Goal: Information Seeking & Learning: Learn about a topic

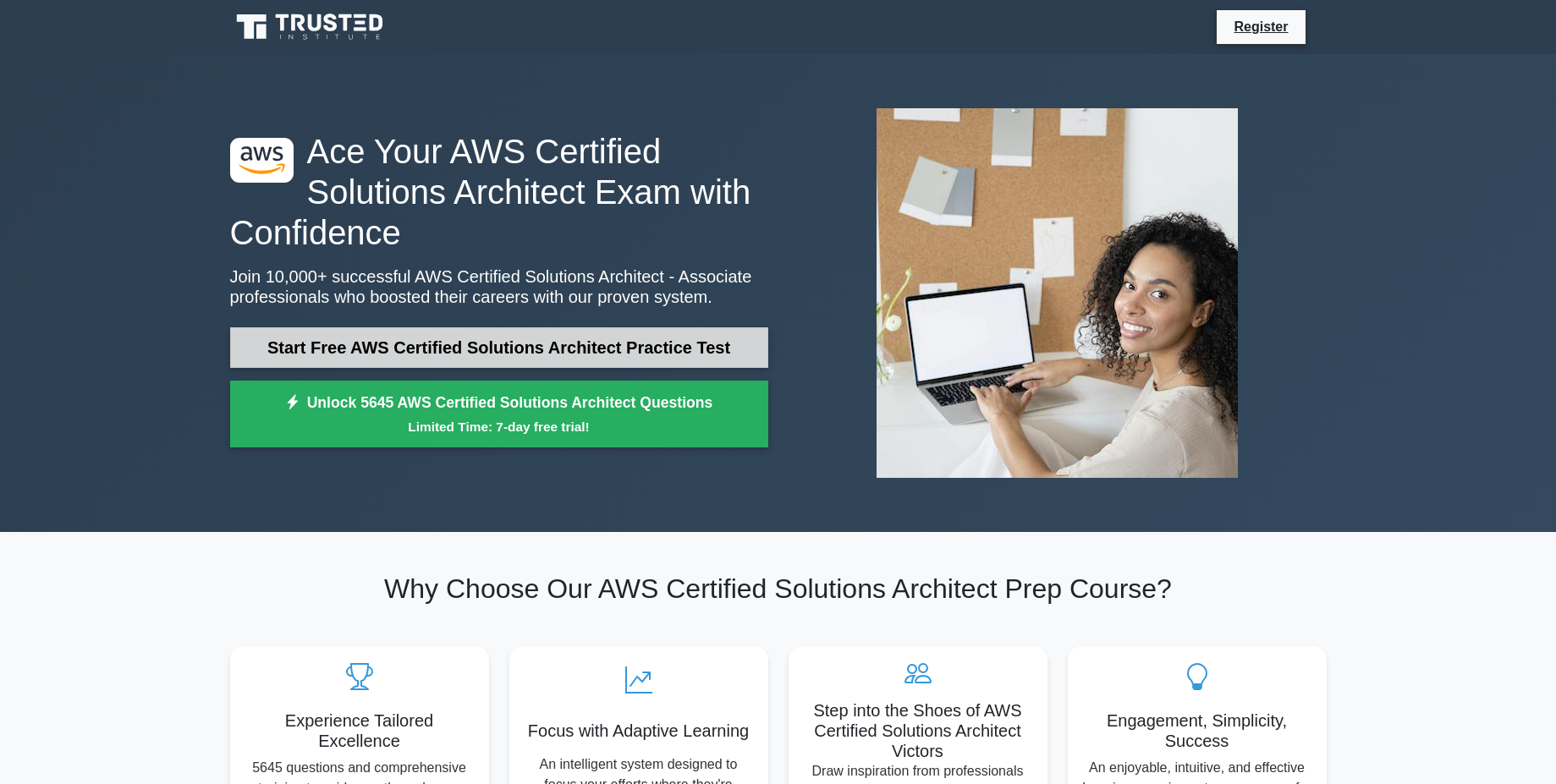
click at [595, 350] on link "Start Free AWS Certified Solutions Architect Practice Test" at bounding box center [499, 347] width 538 height 40
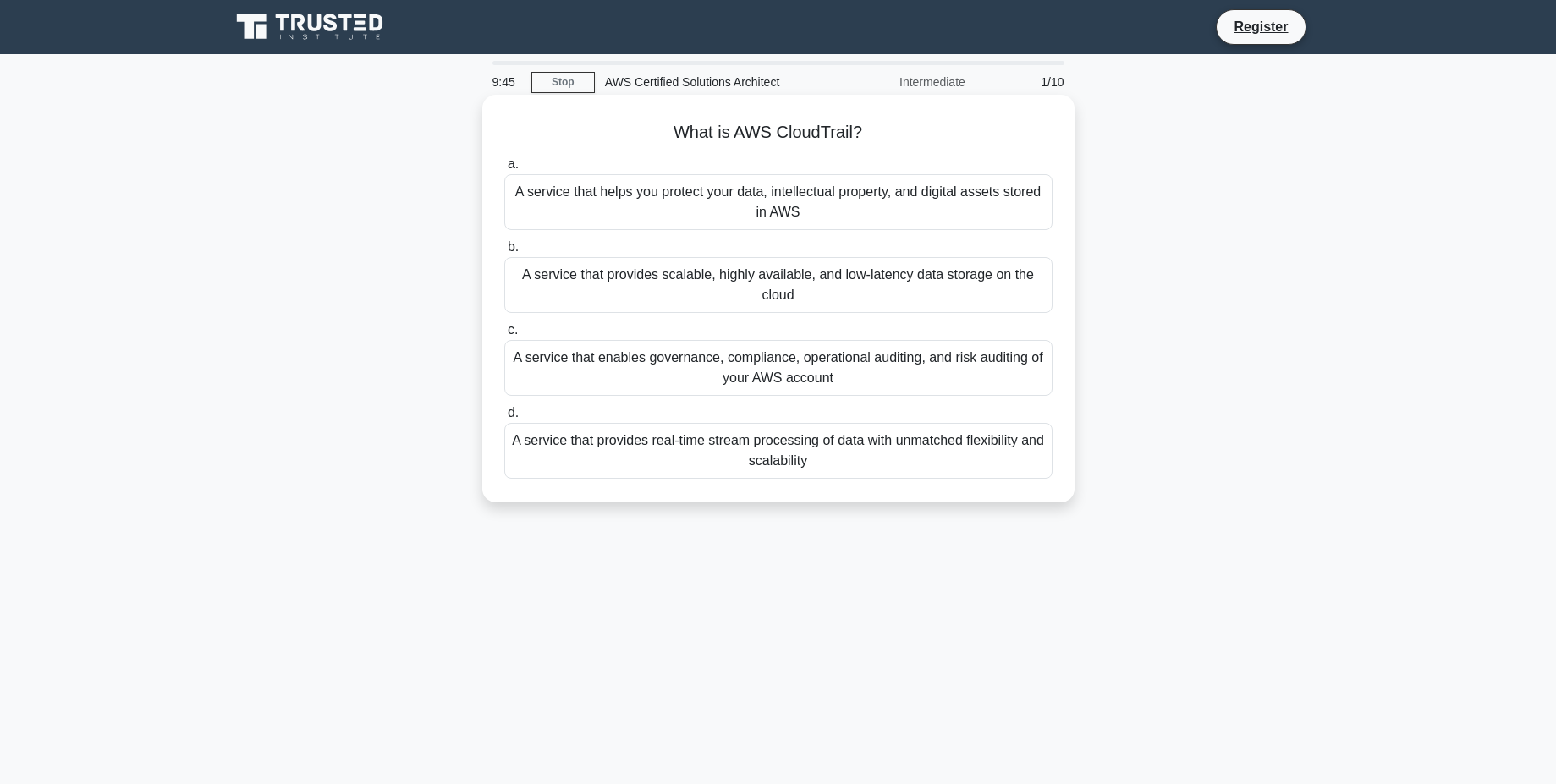
click at [609, 382] on div "A service that enables governance, compliance, operational auditing, and risk a…" at bounding box center [778, 368] width 548 height 56
click at [504, 336] on input "c. A service that enables governance, compliance, operational auditing, and ris…" at bounding box center [504, 330] width 0 height 11
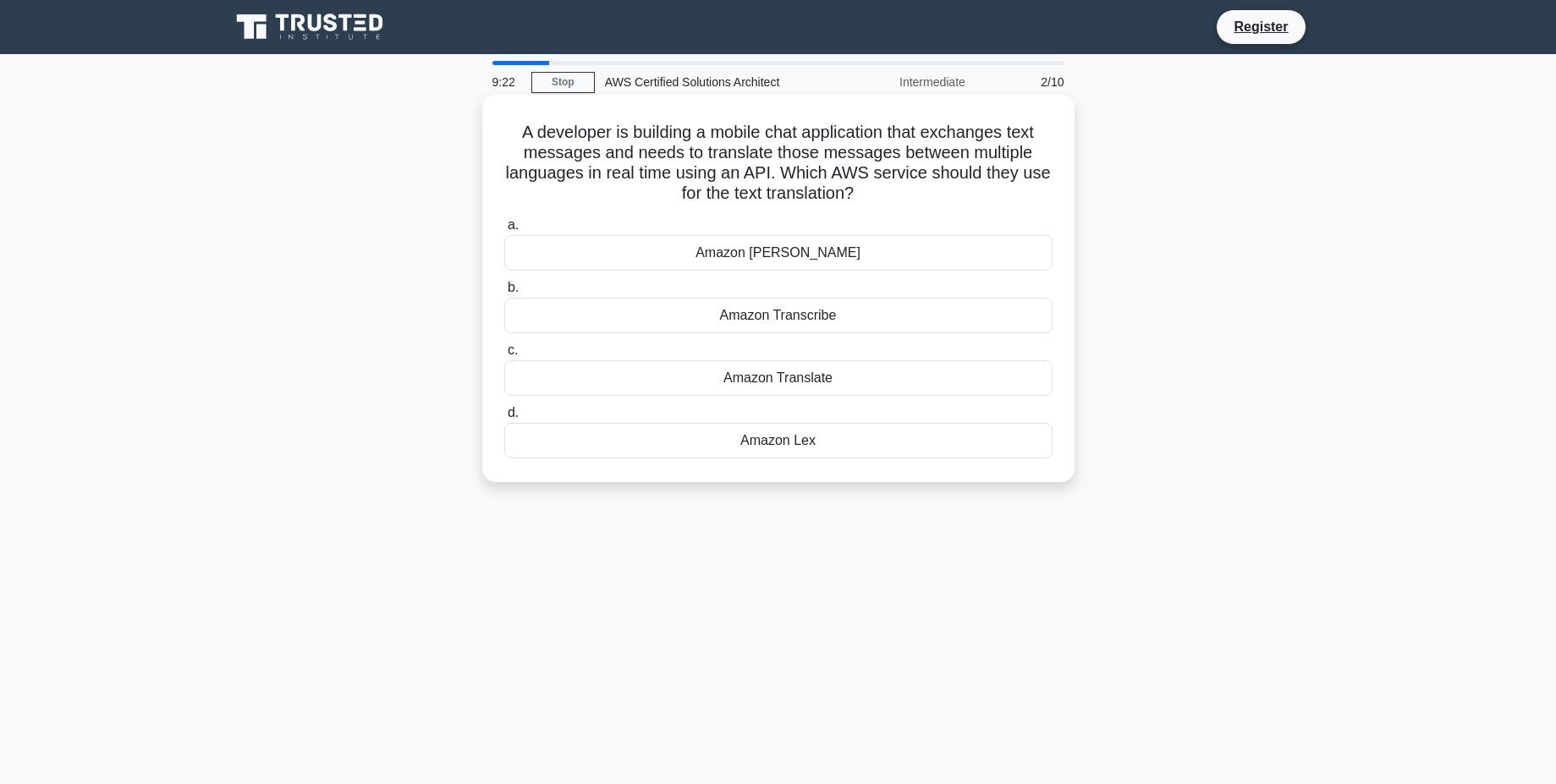
click at [785, 457] on div "Amazon Lex" at bounding box center [778, 440] width 548 height 35
click at [504, 418] on input "d. Amazon Lex" at bounding box center [504, 413] width 0 height 11
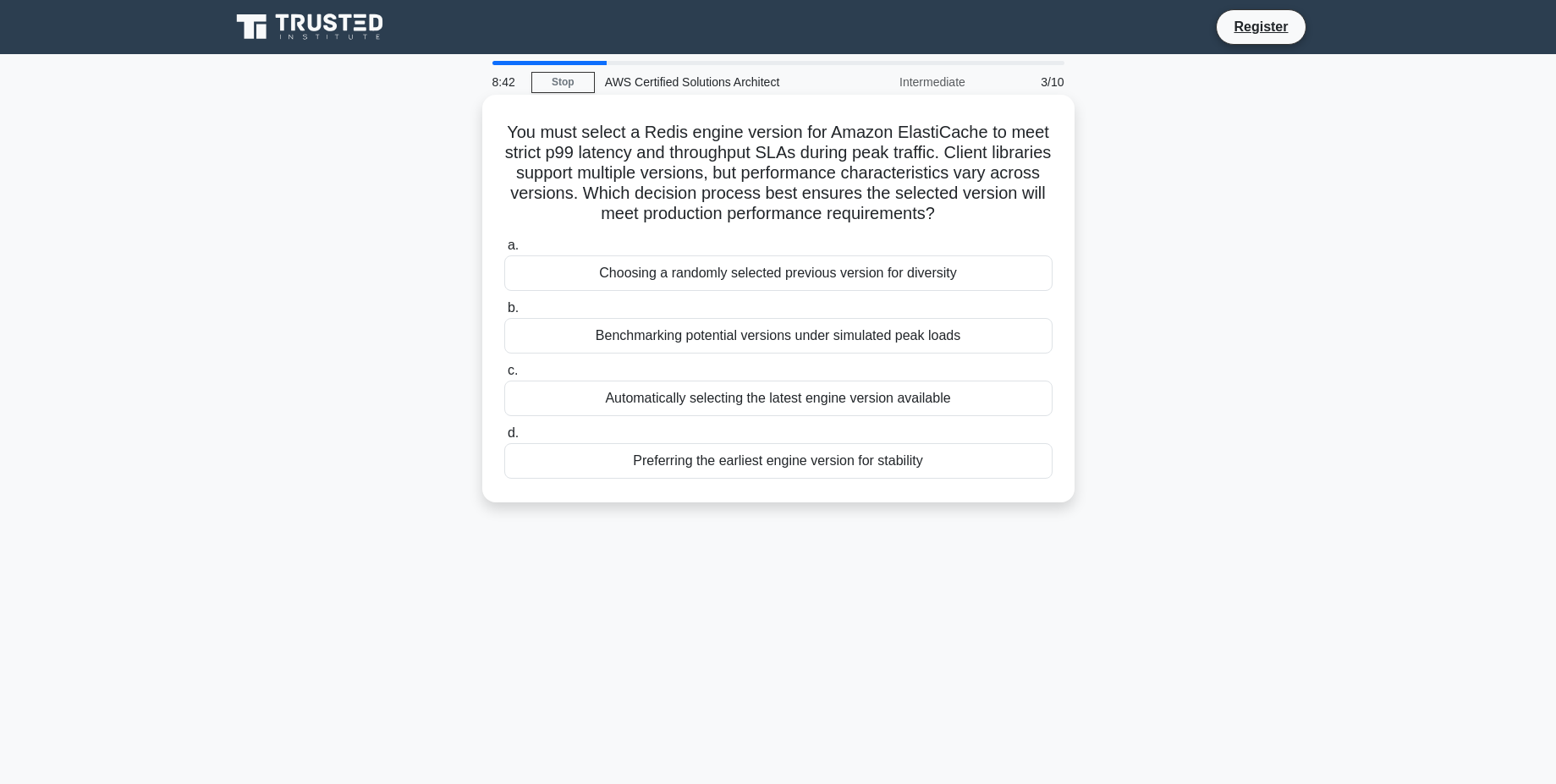
click at [917, 346] on div "Benchmarking potential versions under simulated peak loads" at bounding box center [778, 335] width 548 height 35
click at [504, 313] on input "b. Benchmarking potential versions under simulated peak loads" at bounding box center [504, 308] width 0 height 11
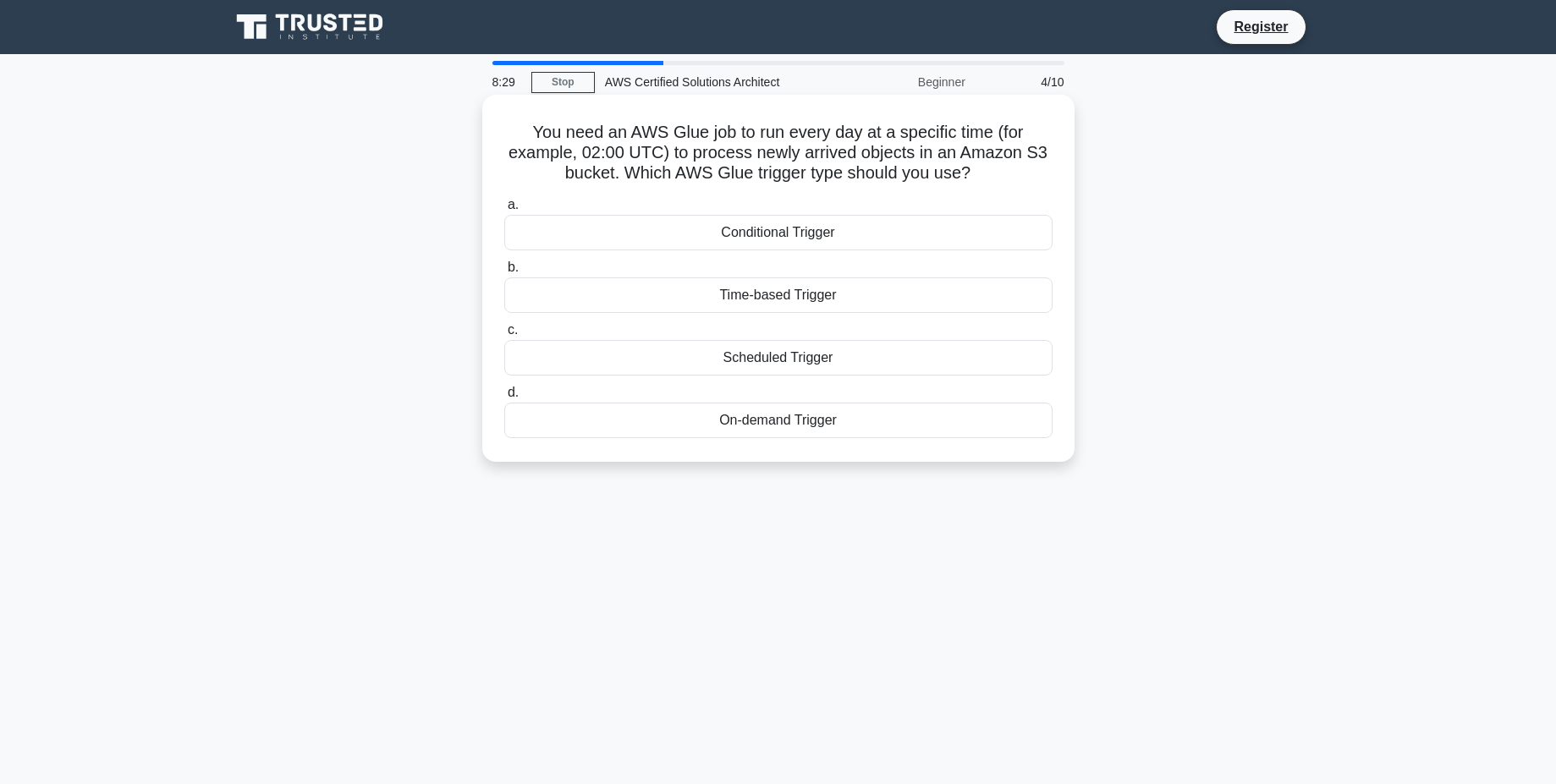
click at [911, 355] on div "Scheduled Trigger" at bounding box center [778, 357] width 548 height 35
click at [504, 336] on input "c. Scheduled Trigger" at bounding box center [504, 330] width 0 height 11
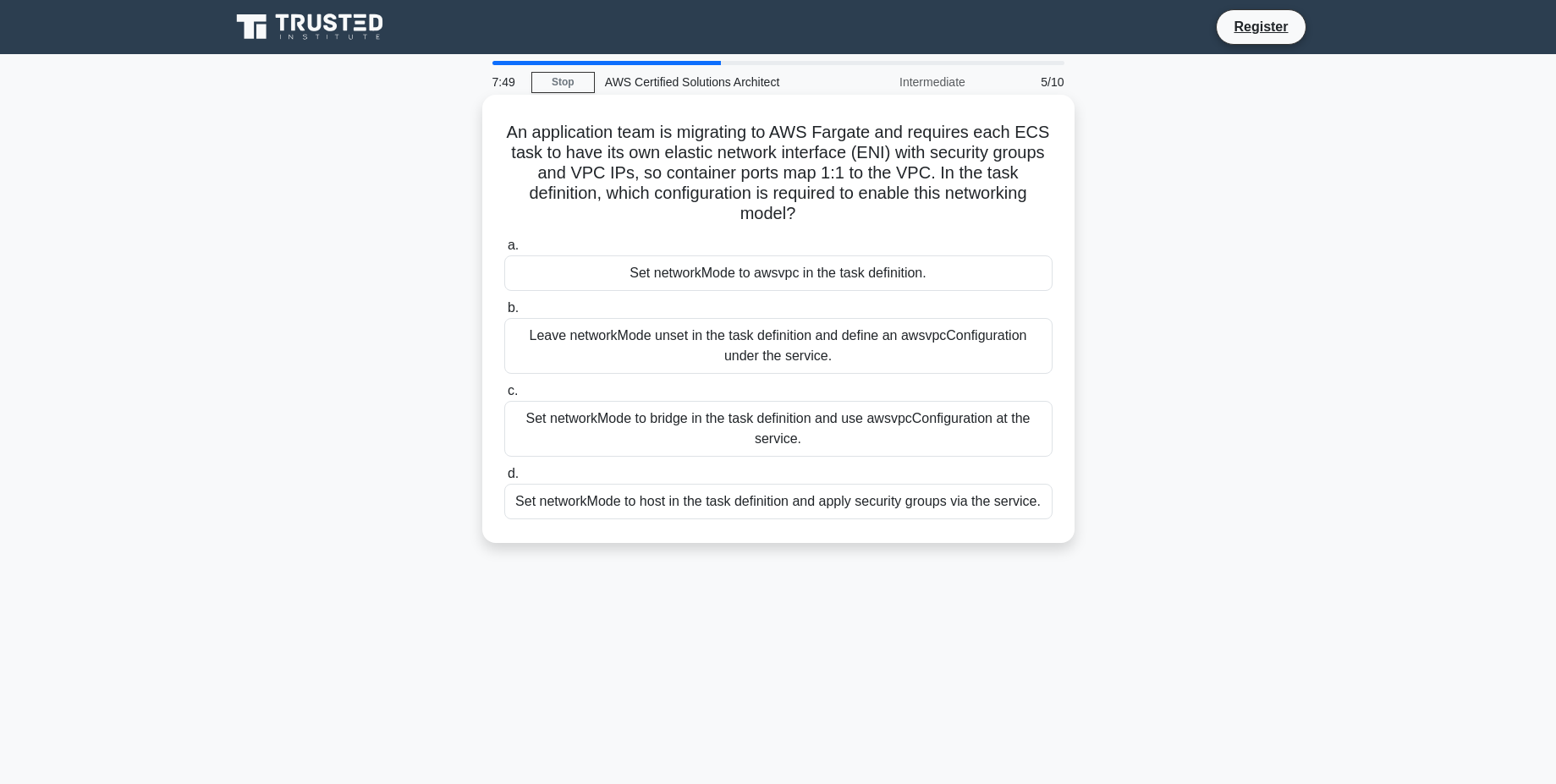
click at [894, 444] on div "Set networkMode to bridge in the task definition and use awsvpcConfiguration at…" at bounding box center [778, 428] width 548 height 56
click at [504, 397] on input "c. Set networkMode to bridge in the task definition and use awsvpcConfiguration…" at bounding box center [504, 391] width 0 height 11
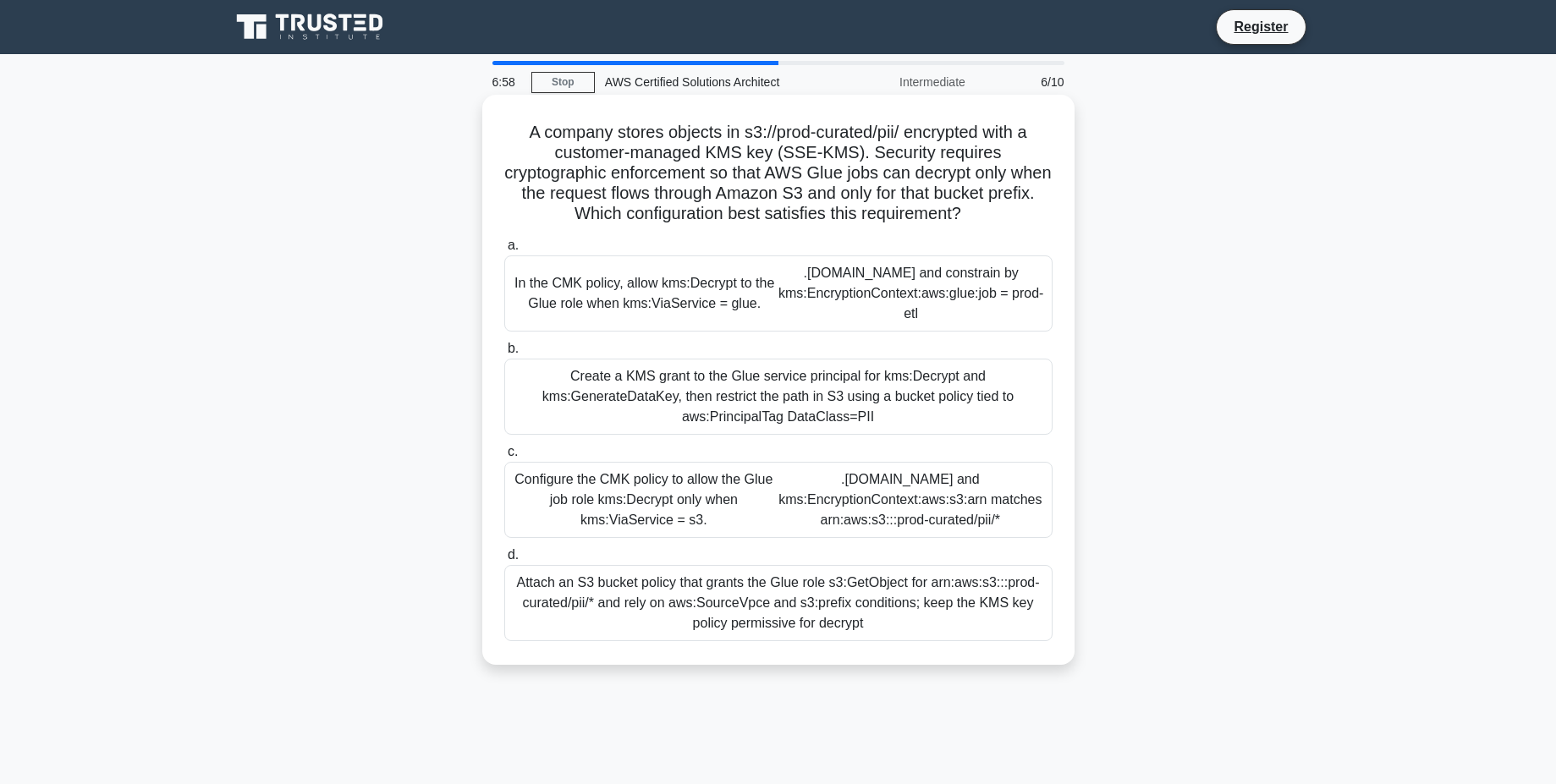
click at [893, 588] on div "Attach an S3 bucket policy that grants the Glue role s3:GetObject for arn:aws:s…" at bounding box center [778, 603] width 548 height 76
click at [504, 561] on input "d. Attach an S3 bucket policy that grants the Glue role s3:GetObject for arn:aw…" at bounding box center [504, 555] width 0 height 11
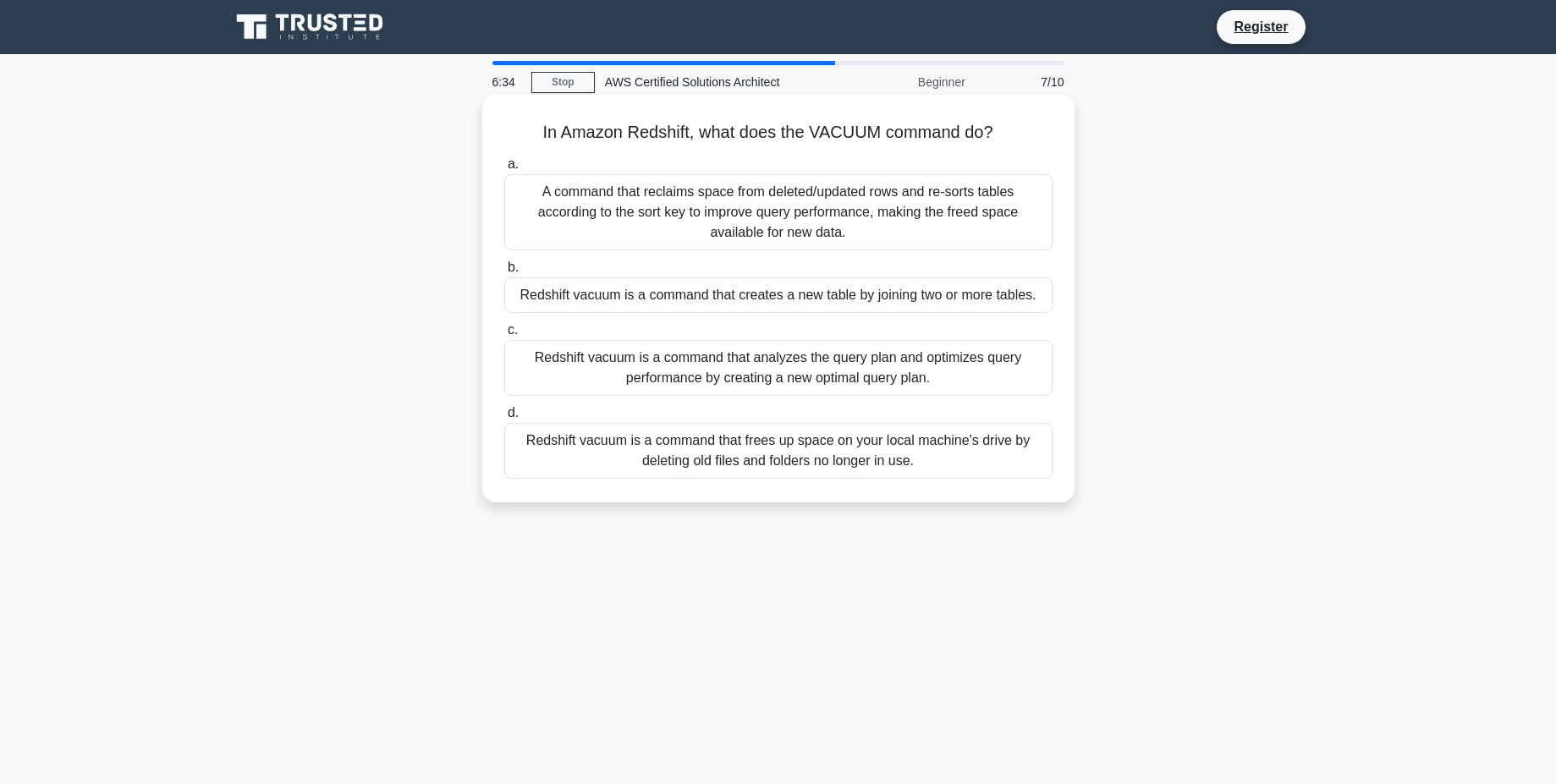
click at [947, 195] on div "A command that reclaims space from deleted/updated rows and re-sorts tables acc…" at bounding box center [778, 212] width 548 height 76
click at [504, 170] on input "a. A command that reclaims space from deleted/updated rows and re-sorts tables …" at bounding box center [504, 164] width 0 height 11
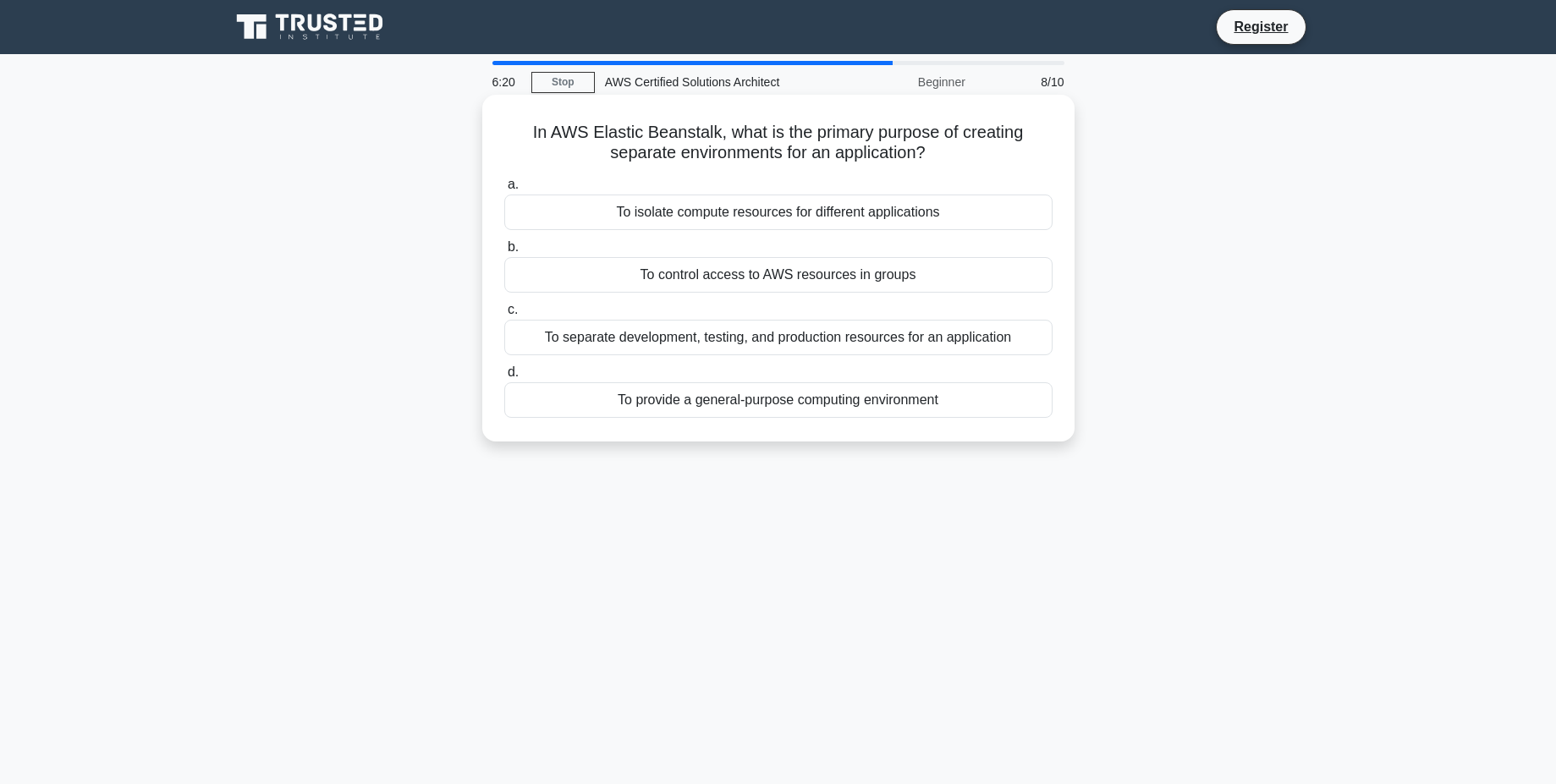
click at [862, 222] on div "To isolate compute resources for different applications" at bounding box center [778, 211] width 548 height 35
click at [504, 191] on input "a. To isolate compute resources for different applications" at bounding box center [504, 185] width 0 height 11
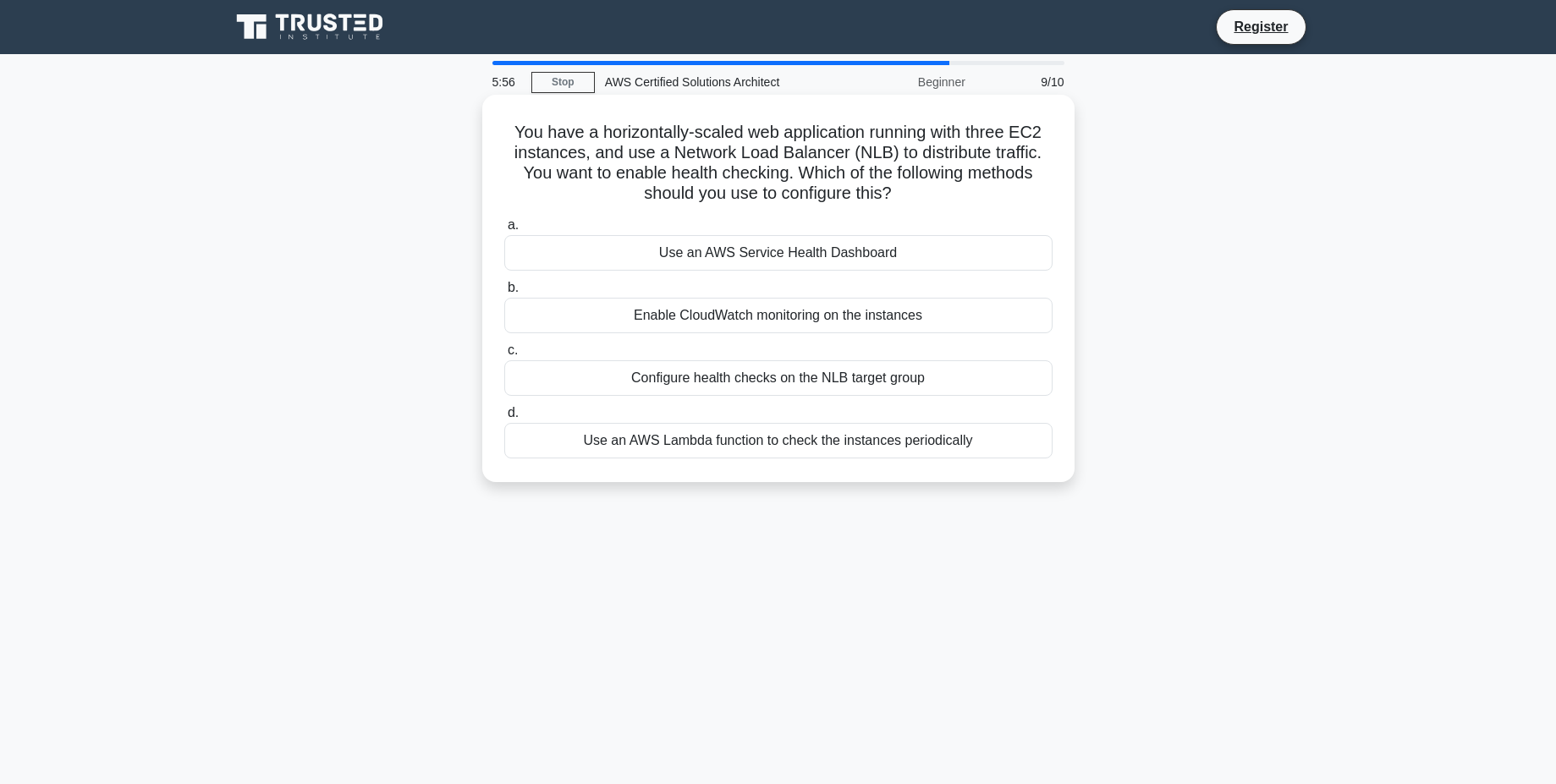
click at [818, 372] on div "Configure health checks on the NLB target group" at bounding box center [778, 377] width 548 height 35
click at [504, 356] on input "c. Configure health checks on the NLB target group" at bounding box center [504, 350] width 0 height 11
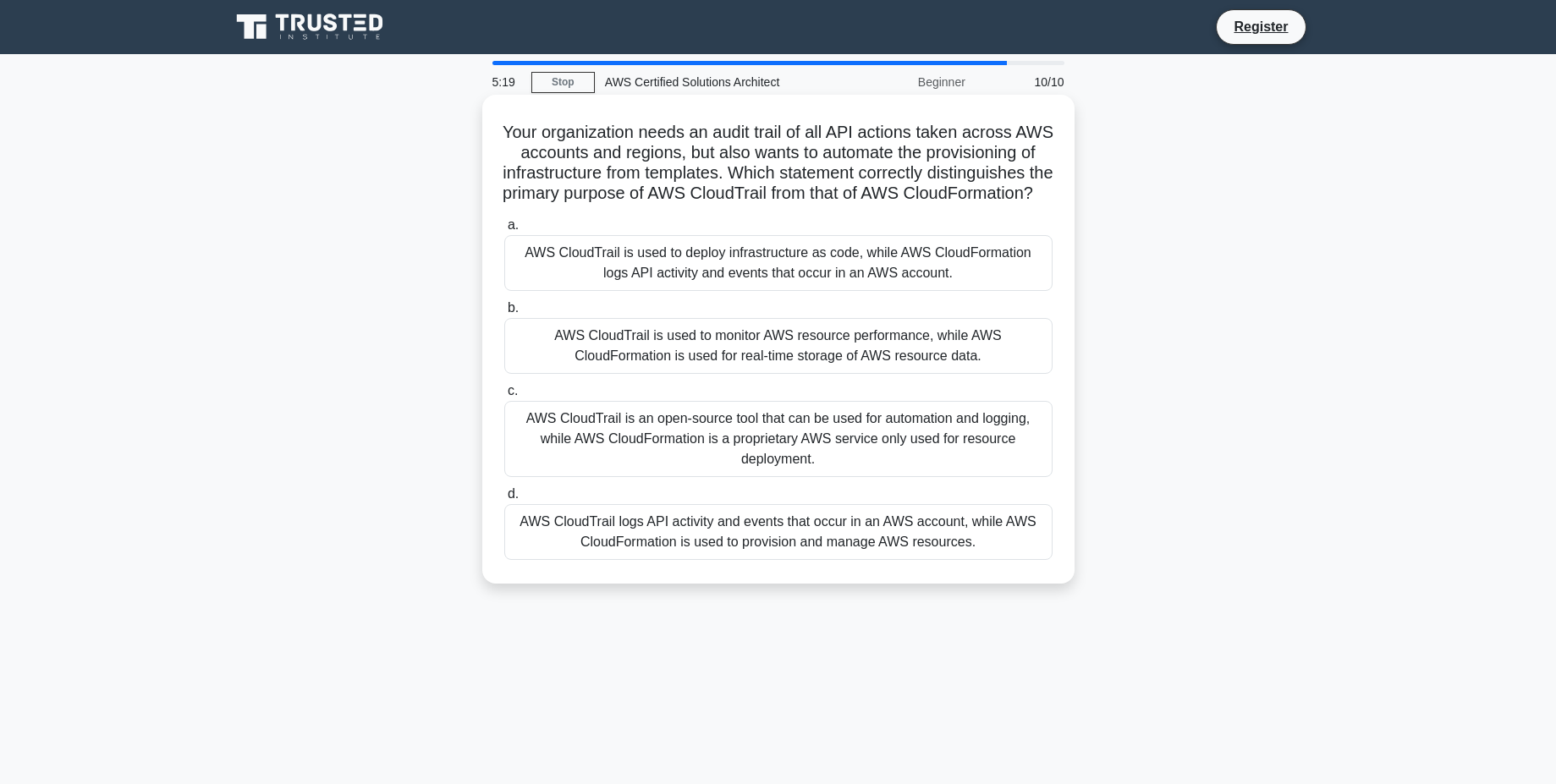
click at [900, 551] on div "AWS CloudTrail logs API activity and events that occur in an AWS account, while…" at bounding box center [778, 532] width 548 height 56
click at [504, 500] on input "d. AWS CloudTrail logs API activity and events that occur in an AWS account, wh…" at bounding box center [504, 494] width 0 height 11
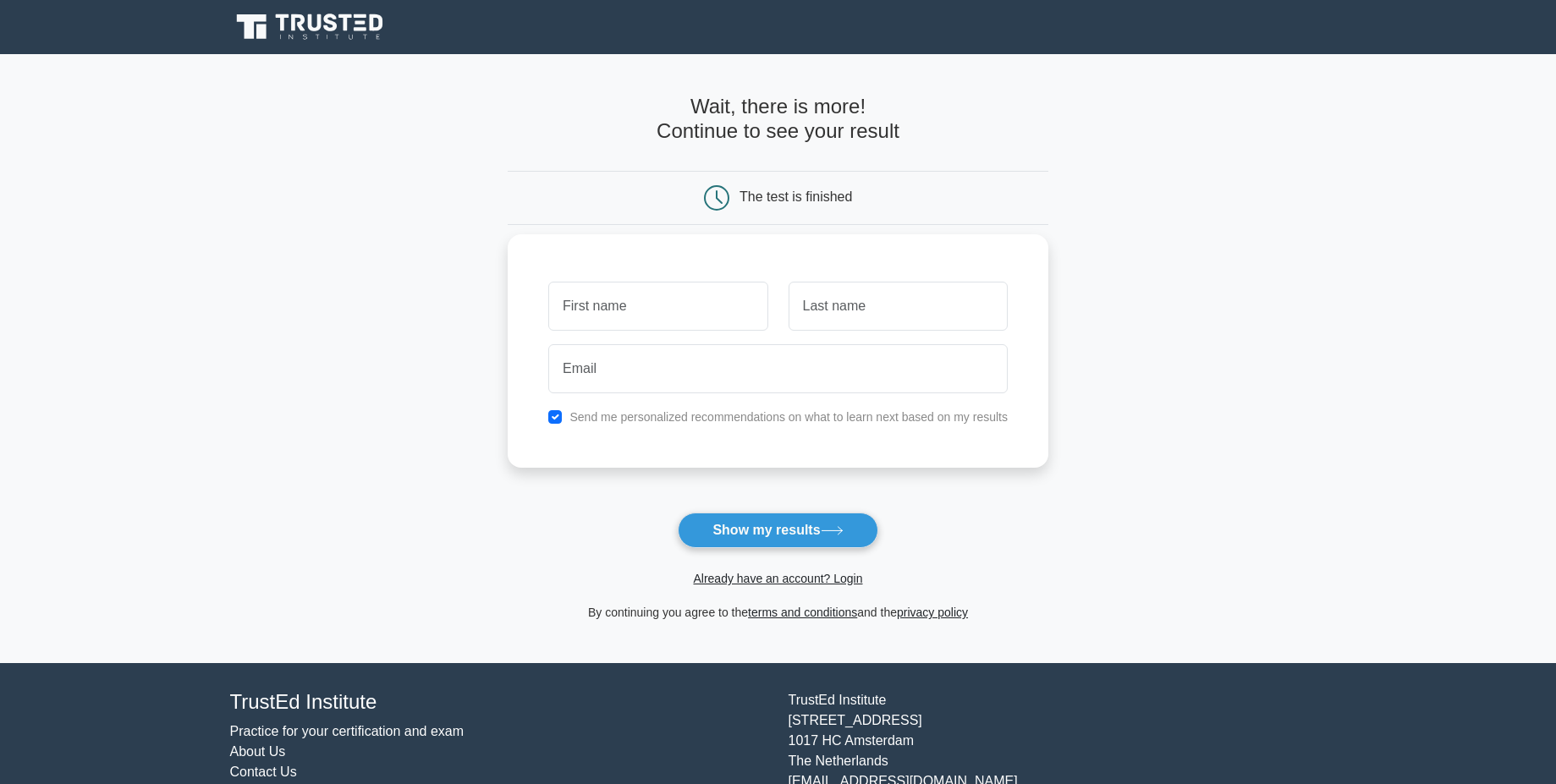
click at [720, 312] on input "text" at bounding box center [657, 306] width 219 height 49
click at [689, 424] on div "Send me personalized recommendations on what to learn next based on my results" at bounding box center [778, 417] width 479 height 21
click at [552, 413] on input "checkbox" at bounding box center [555, 417] width 14 height 14
checkbox input "false"
click at [623, 297] on input "text" at bounding box center [657, 306] width 219 height 49
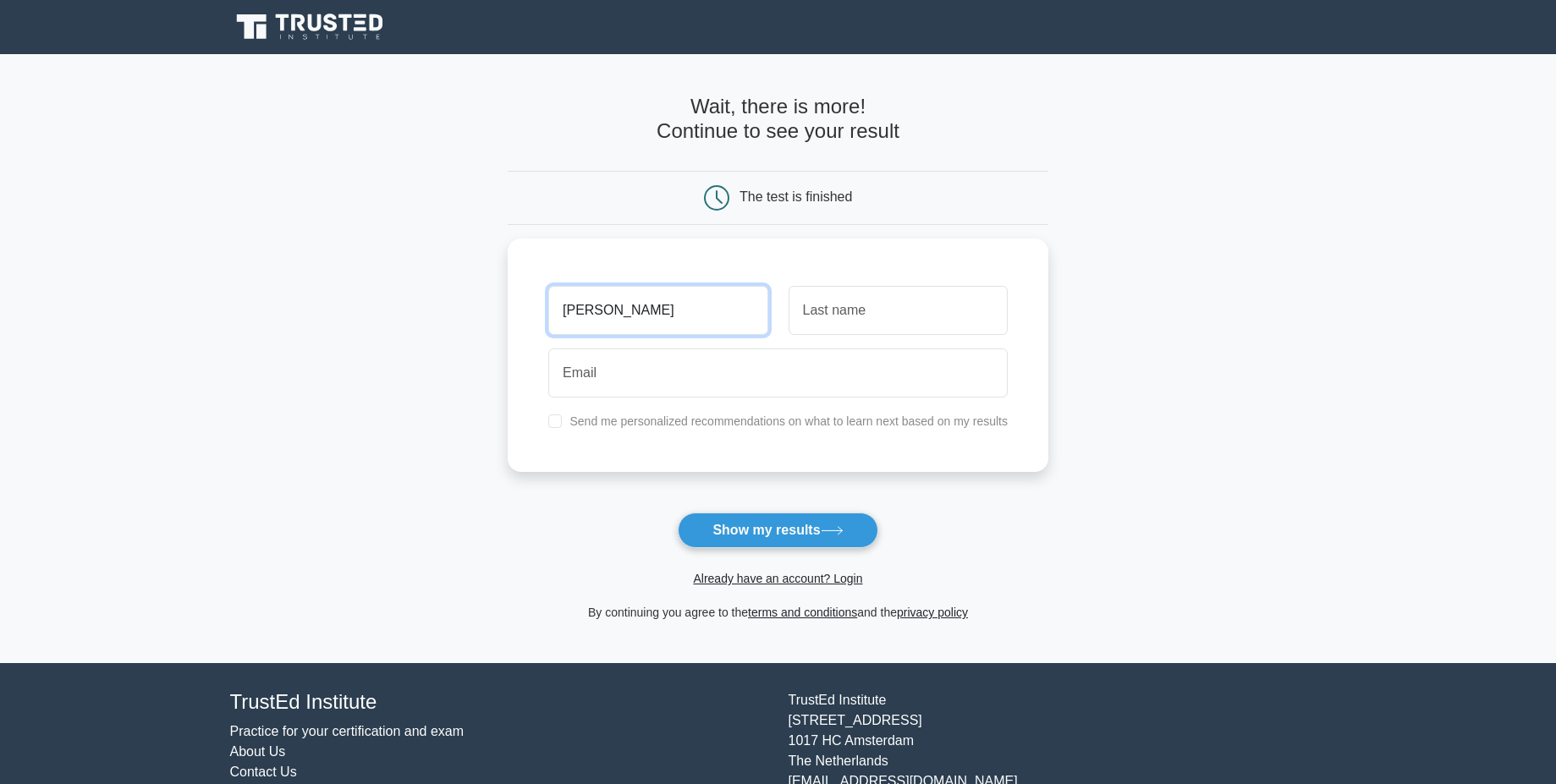
type input "Marco"
type input "Tabucchi"
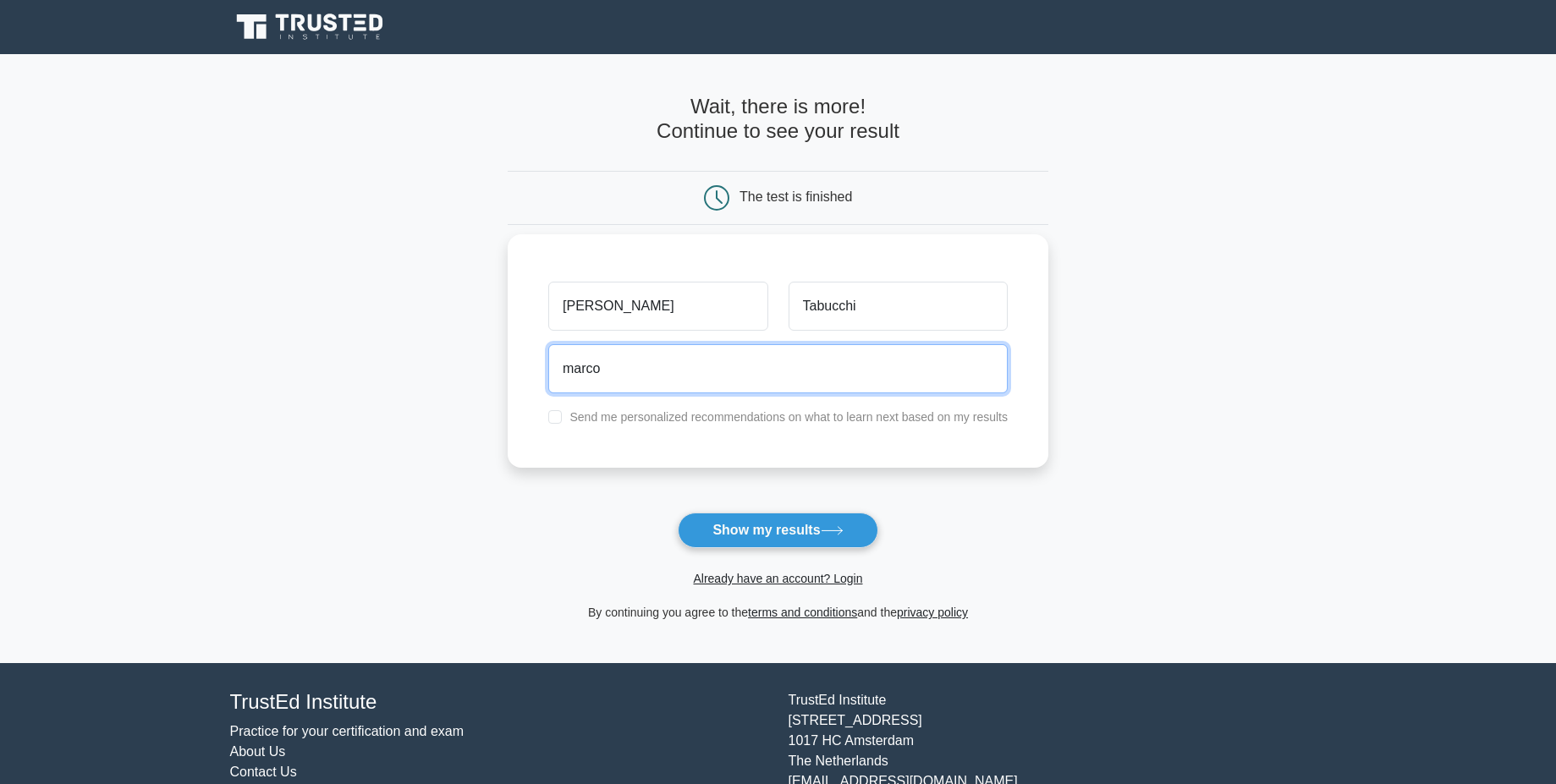
type input "marco.tabucchi@gmail.com"
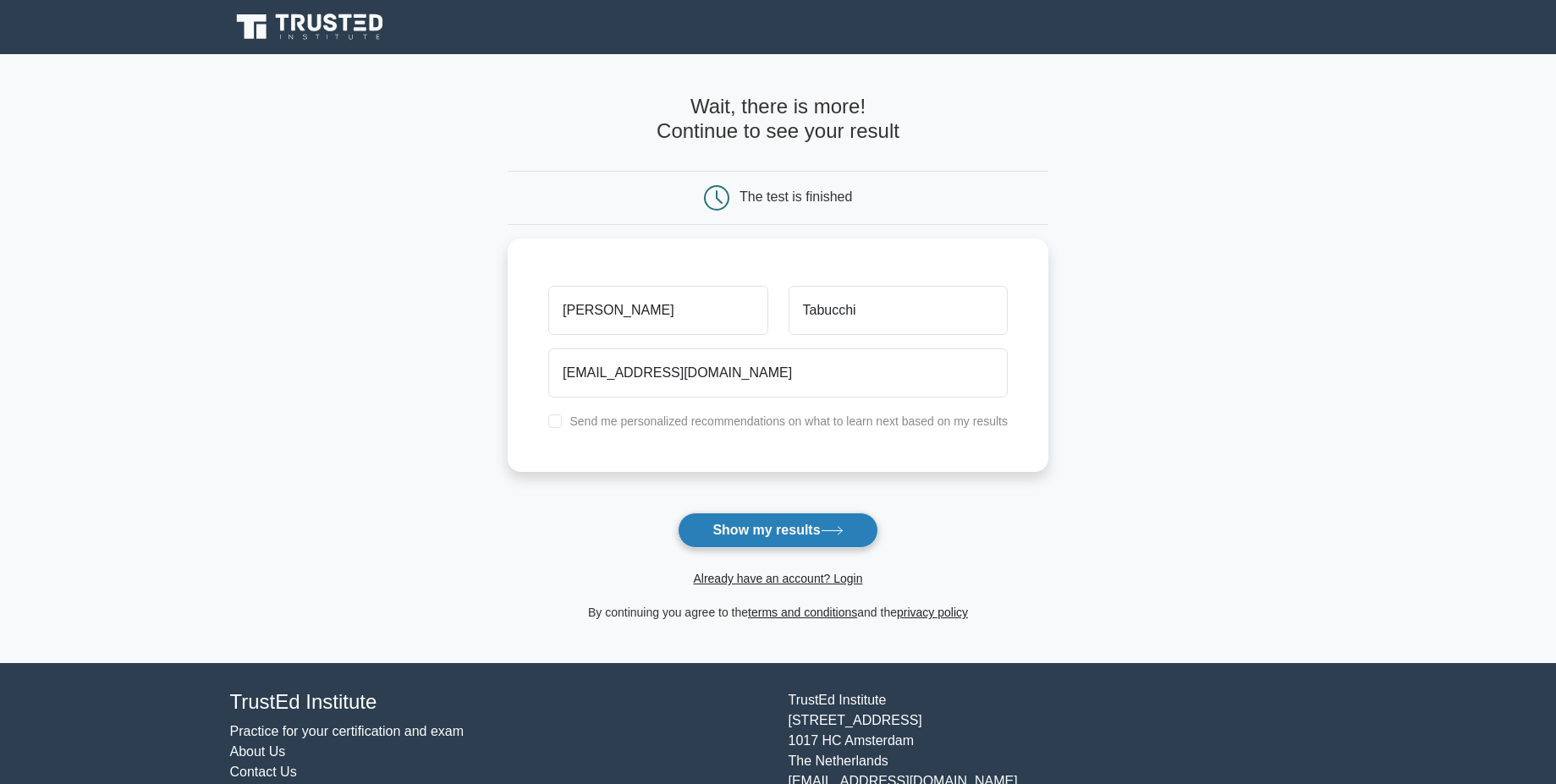
click at [817, 528] on button "Show my results" at bounding box center [778, 530] width 199 height 35
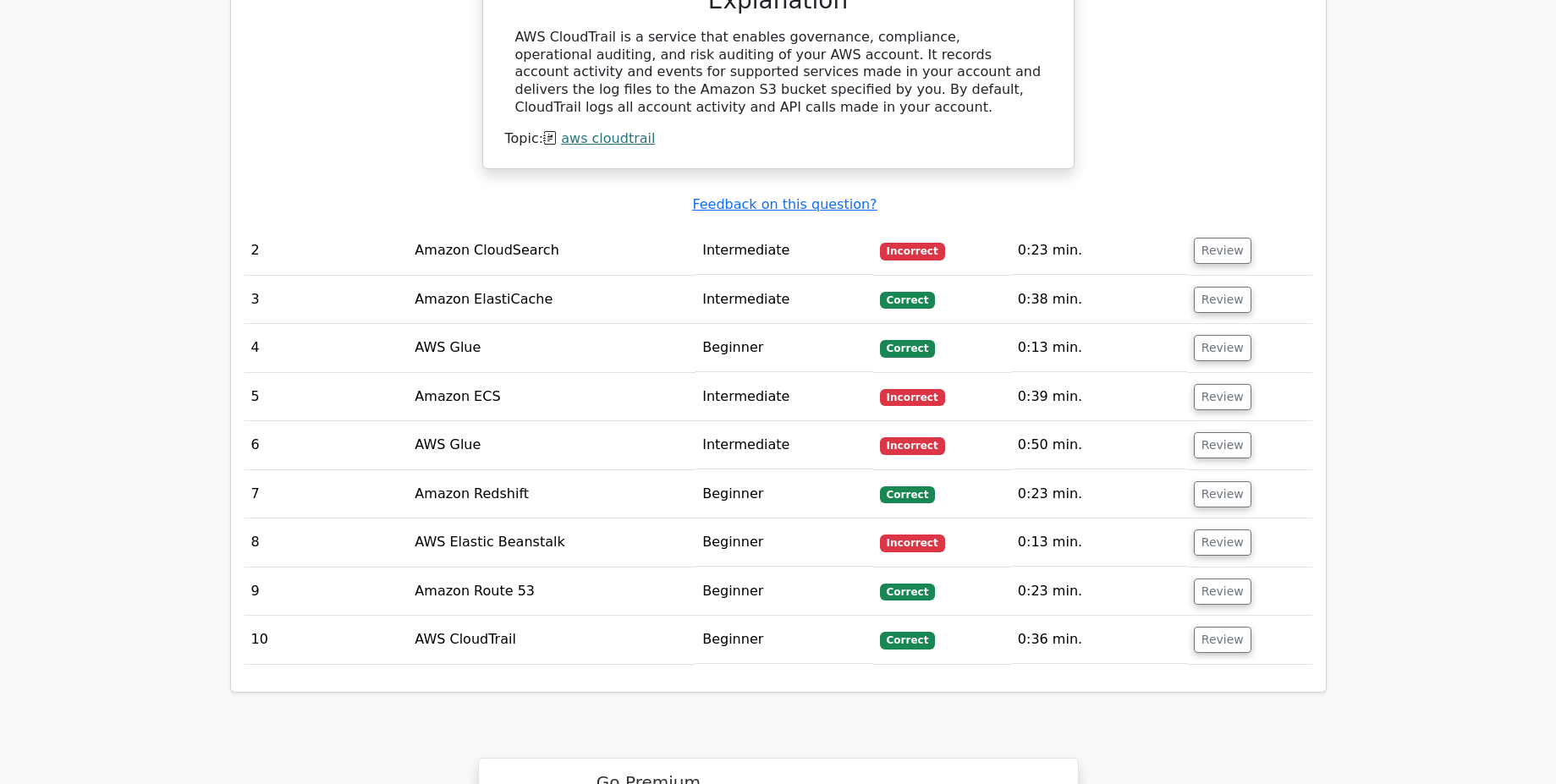
scroll to position [1725, 0]
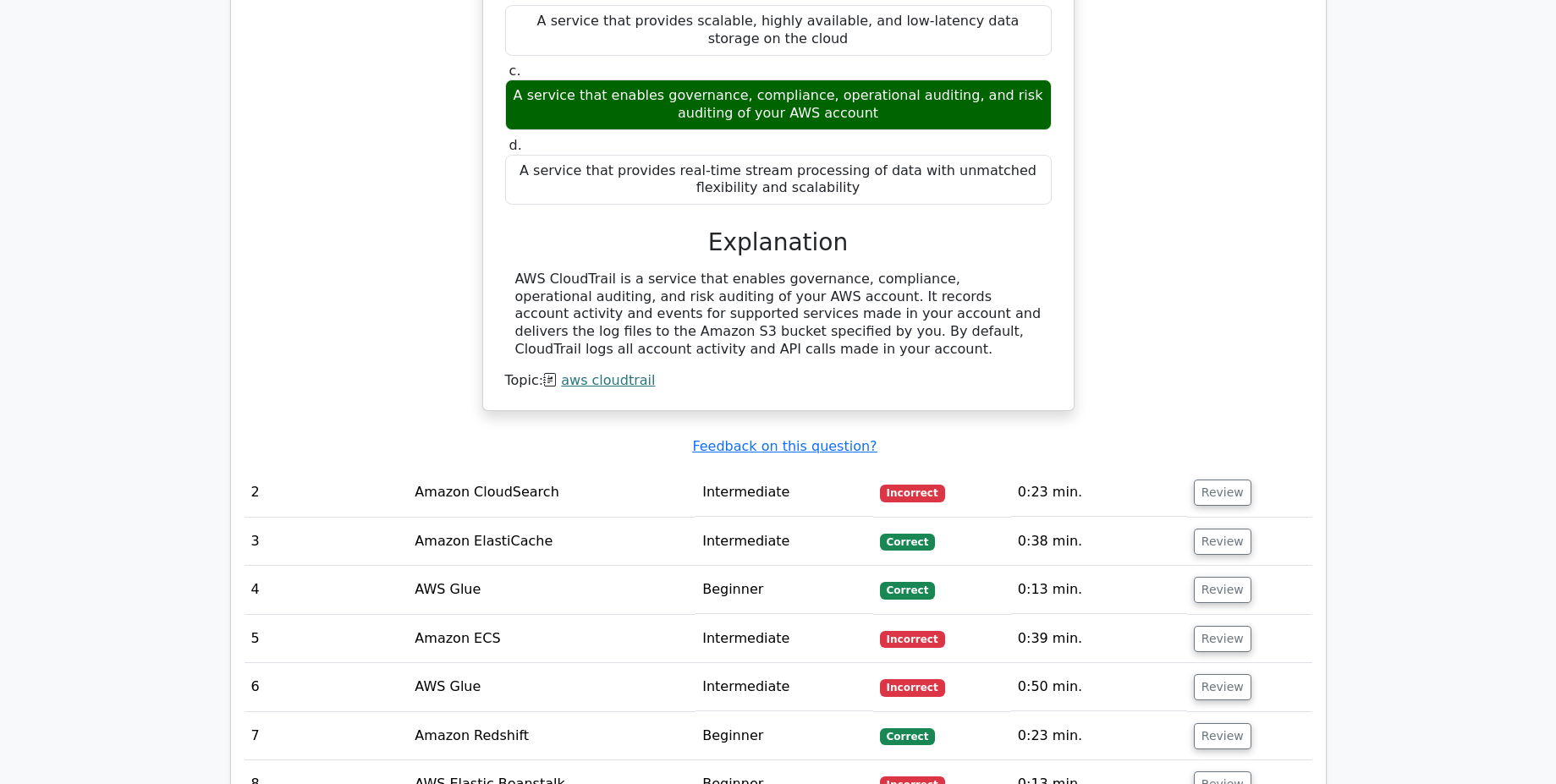
click at [531, 469] on td "Amazon CloudSearch" at bounding box center [552, 493] width 288 height 48
click at [1224, 479] on button "Review" at bounding box center [1222, 492] width 58 height 27
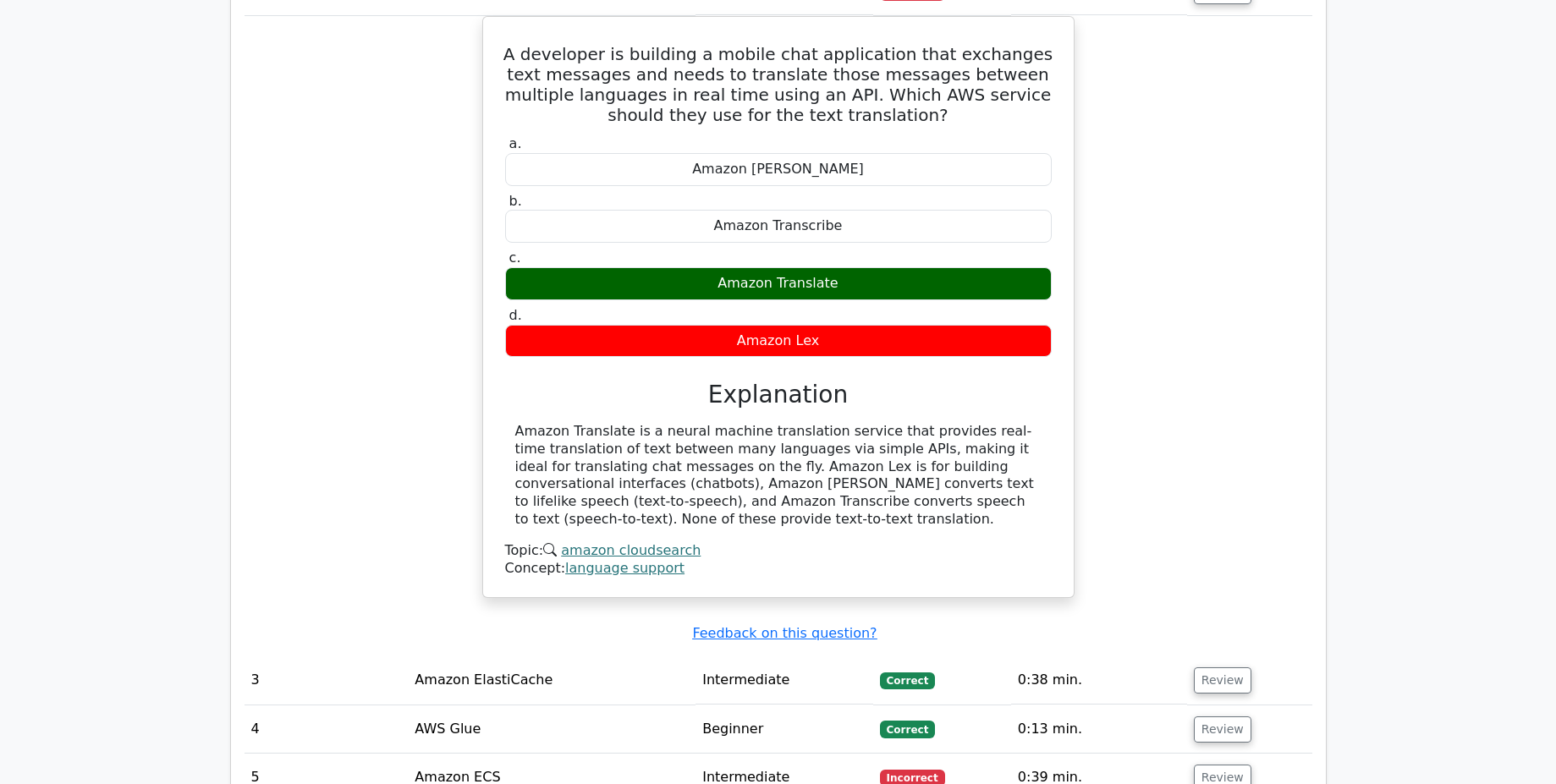
scroll to position [2233, 0]
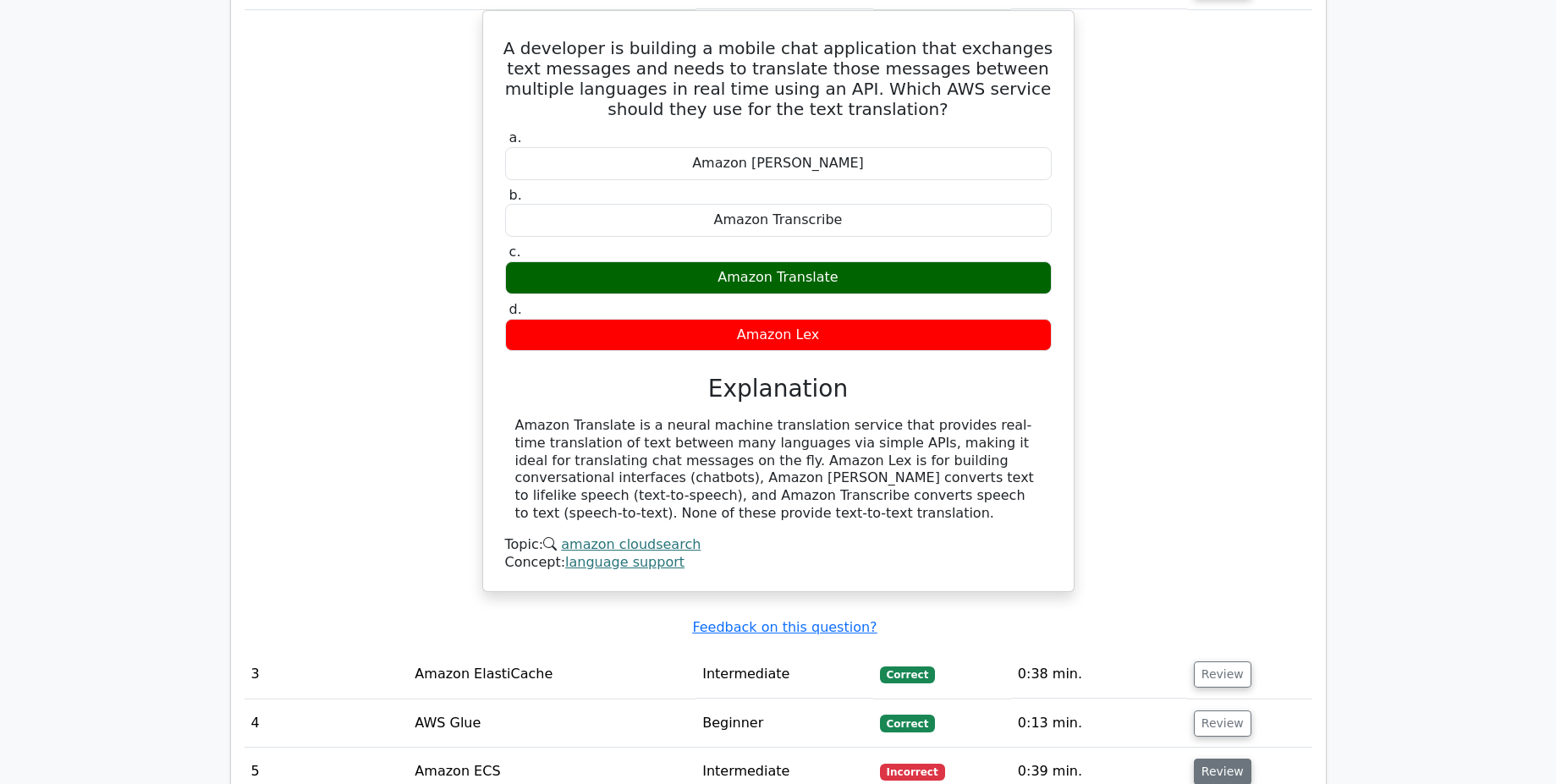
click at [1233, 758] on button "Review" at bounding box center [1222, 771] width 58 height 27
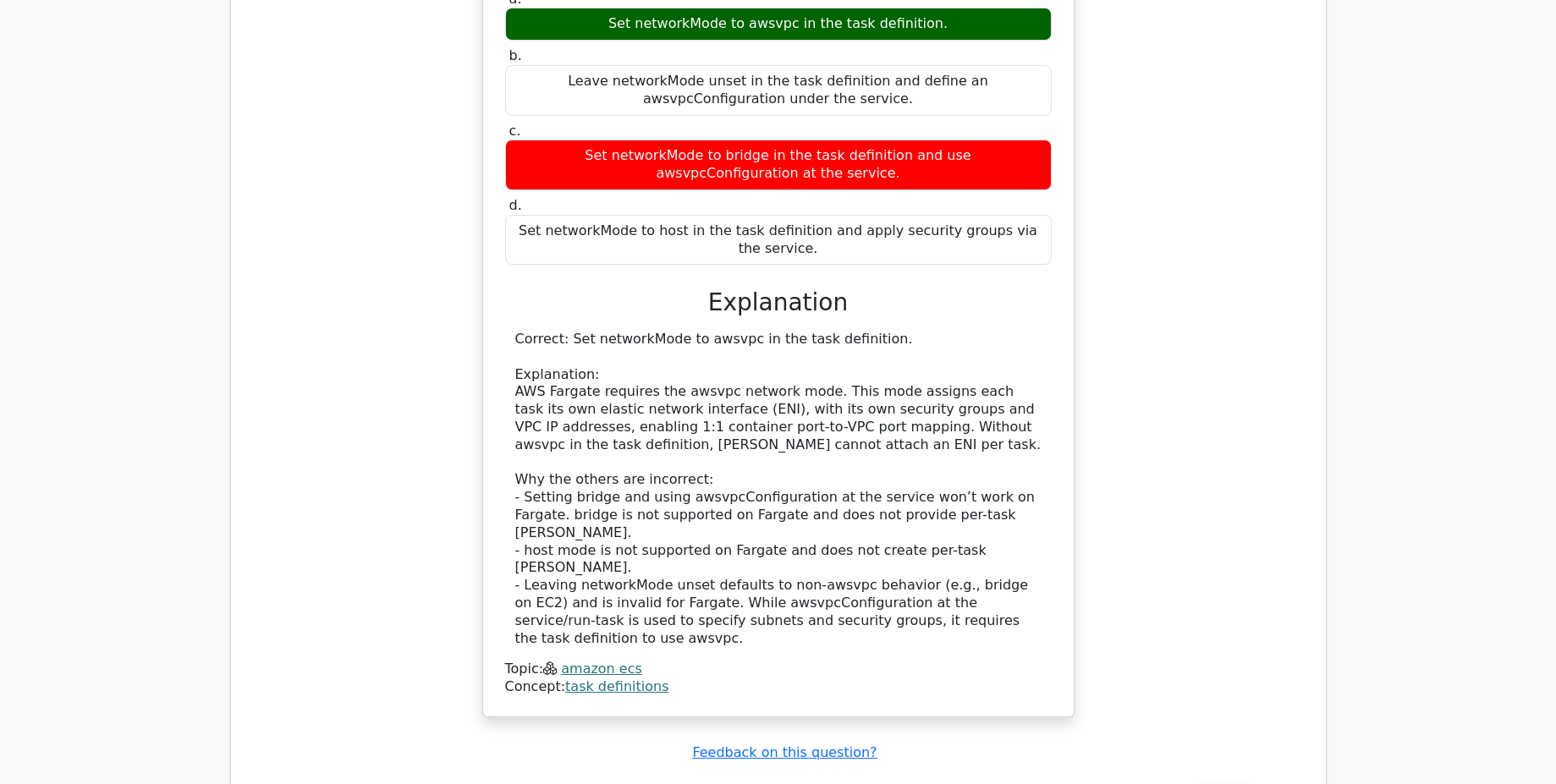
scroll to position [3247, 0]
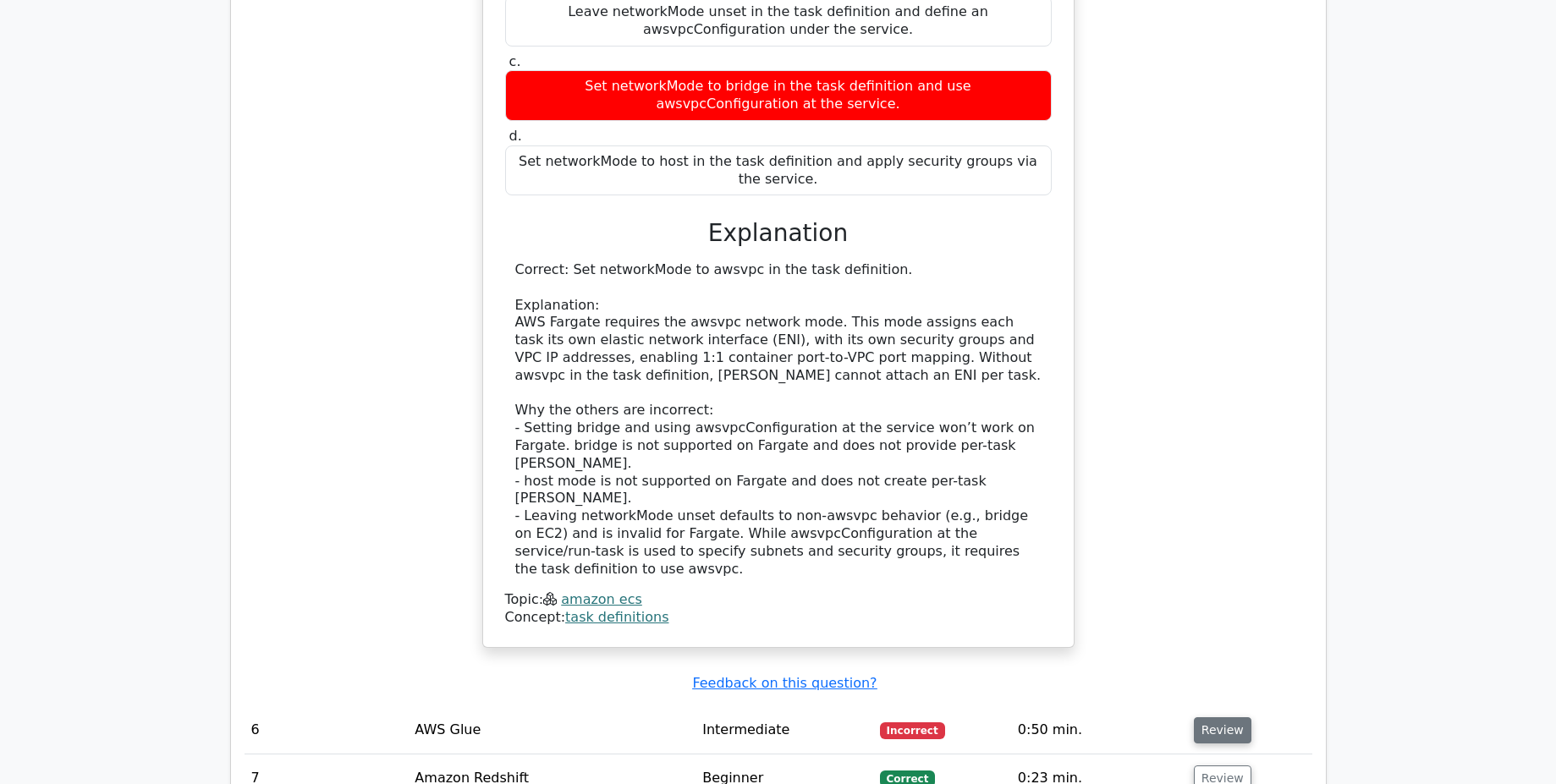
click at [1231, 717] on button "Review" at bounding box center [1222, 730] width 58 height 27
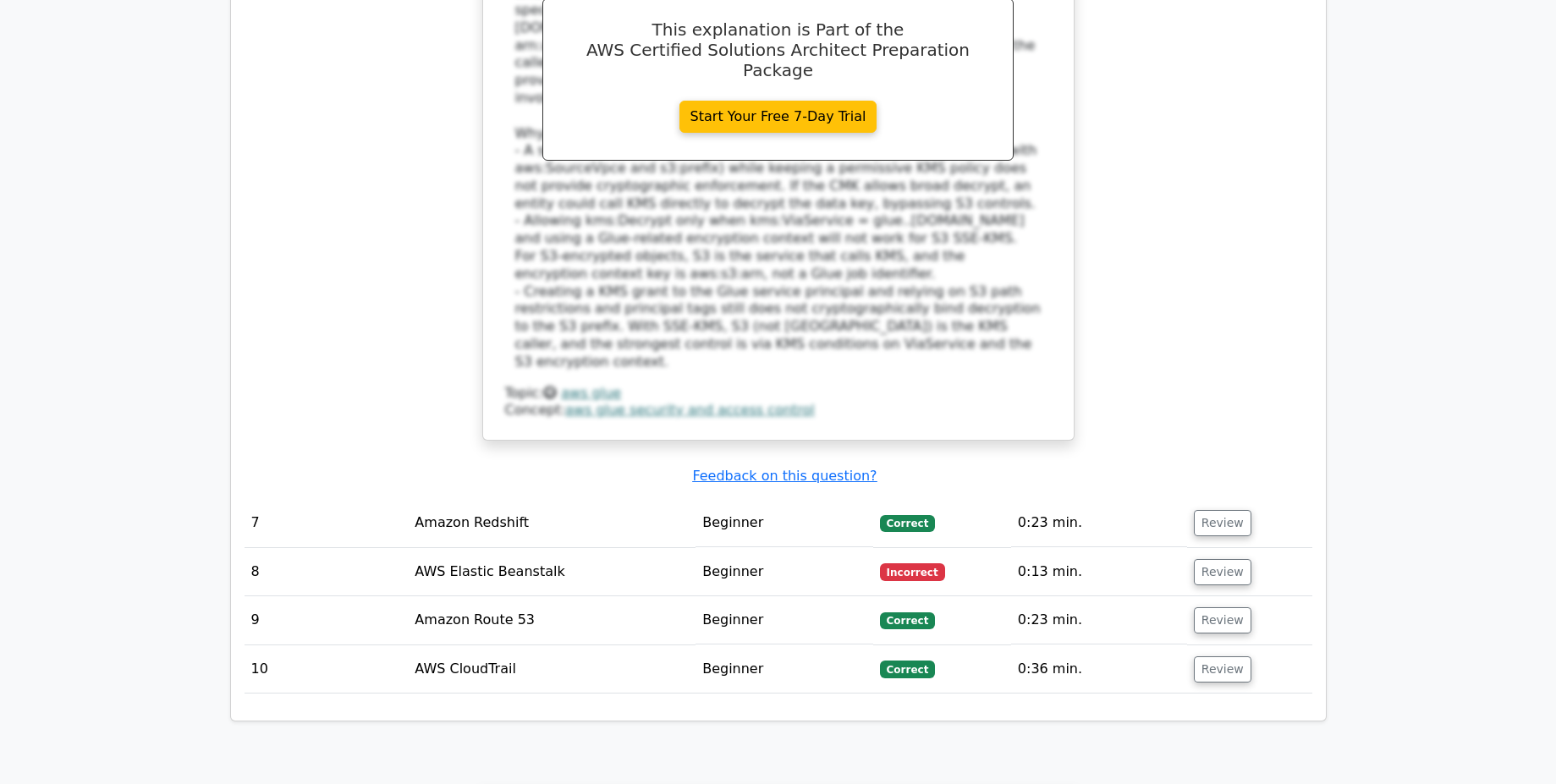
scroll to position [4667, 0]
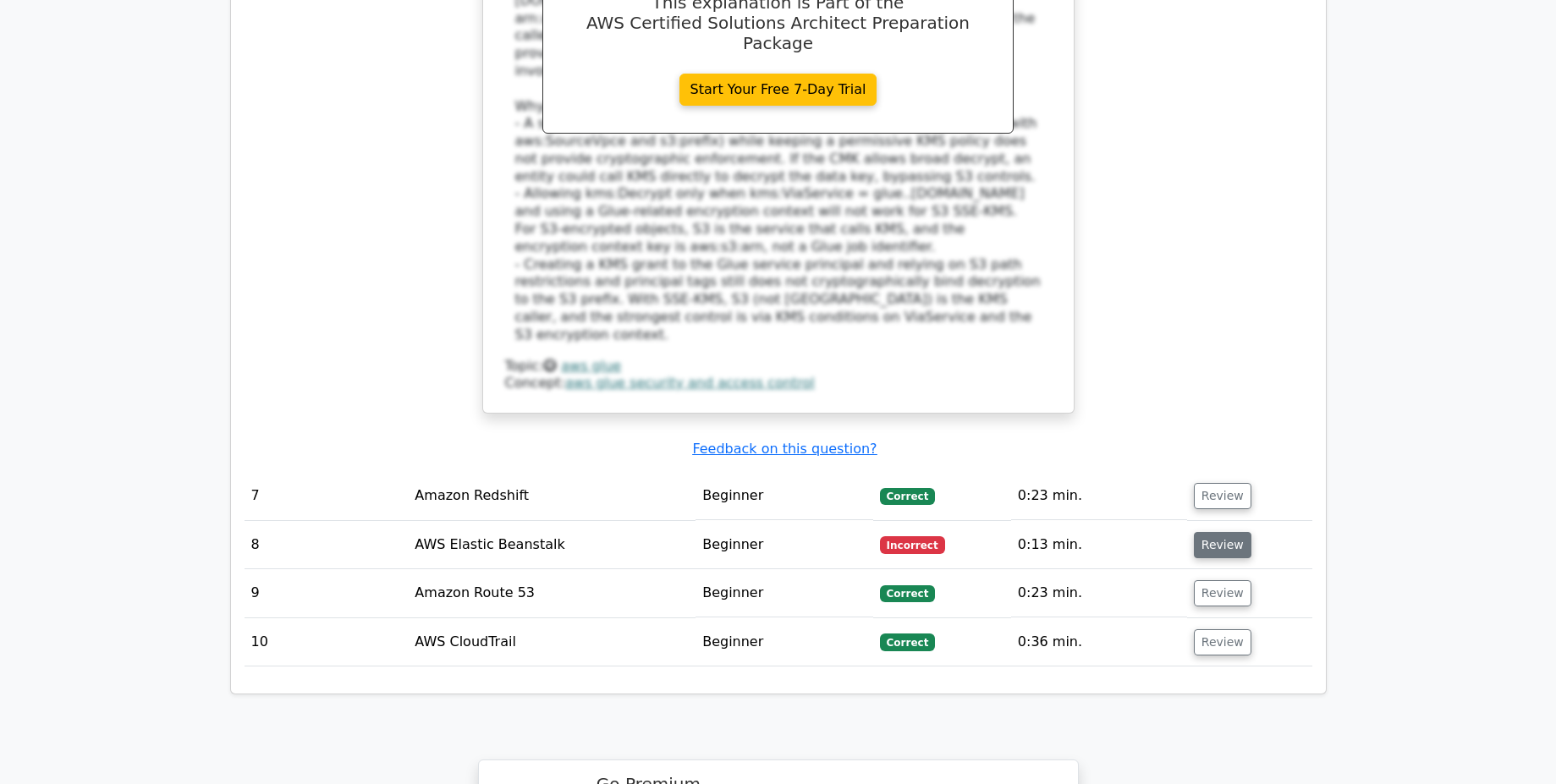
click at [1217, 532] on button "Review" at bounding box center [1222, 544] width 58 height 27
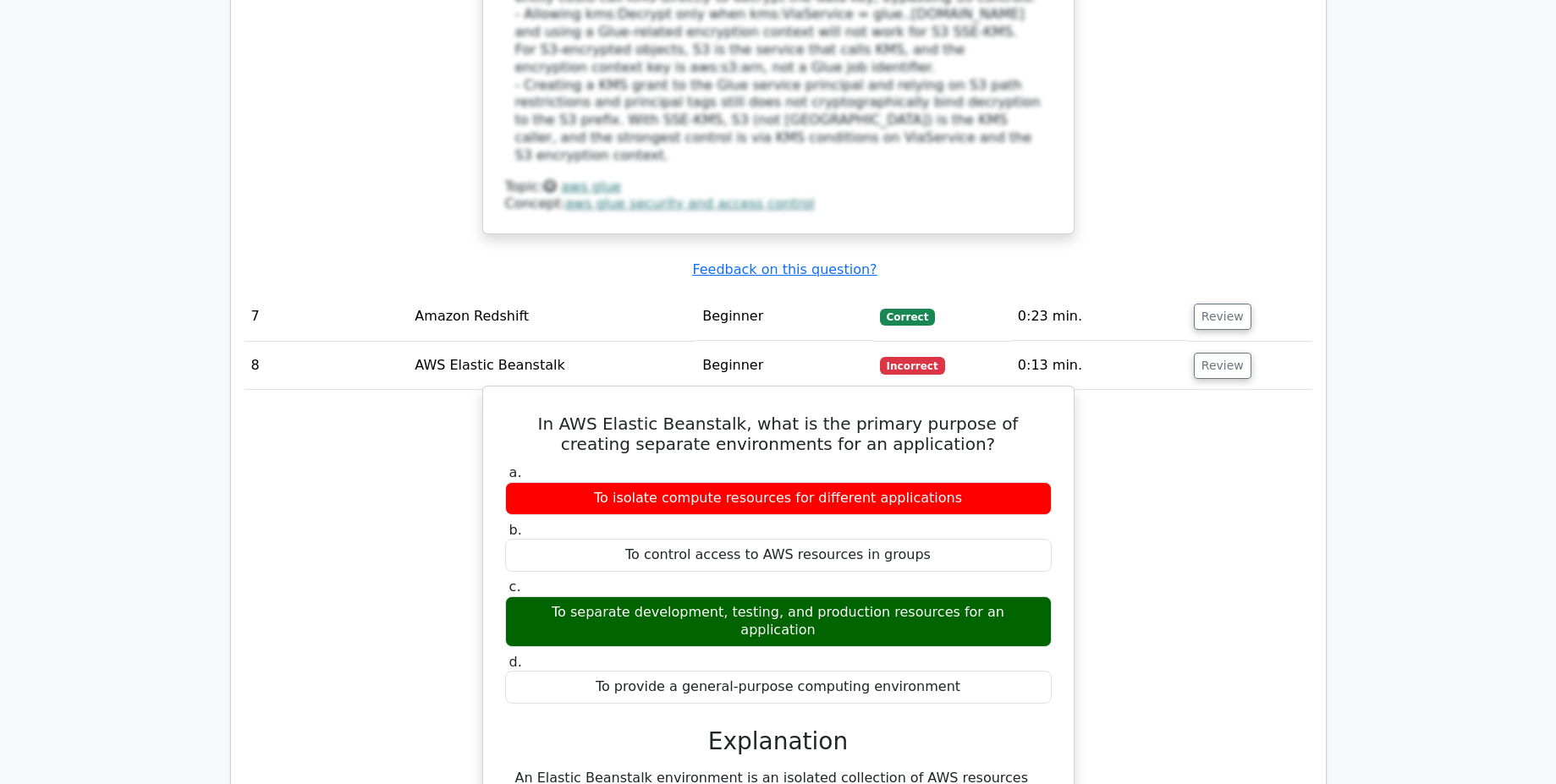
scroll to position [5073, 0]
